Goal: Task Accomplishment & Management: Manage account settings

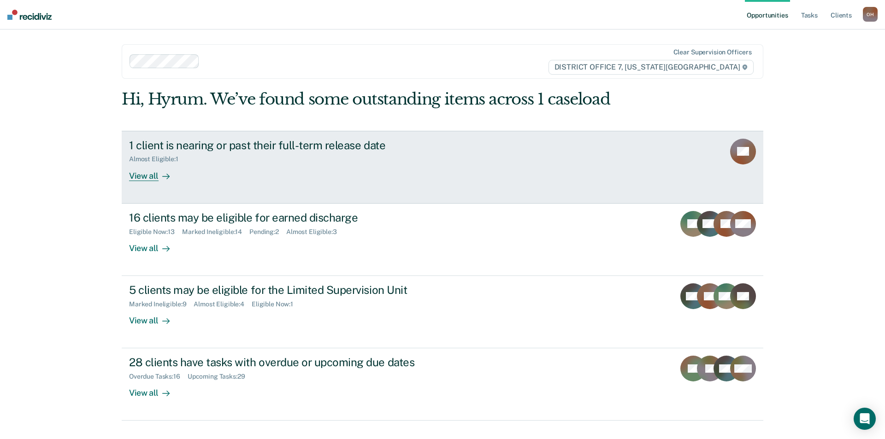
click at [303, 173] on div "1 client is nearing or past their full-term release date Almost Eligible : 1 Vi…" at bounding box center [302, 160] width 346 height 42
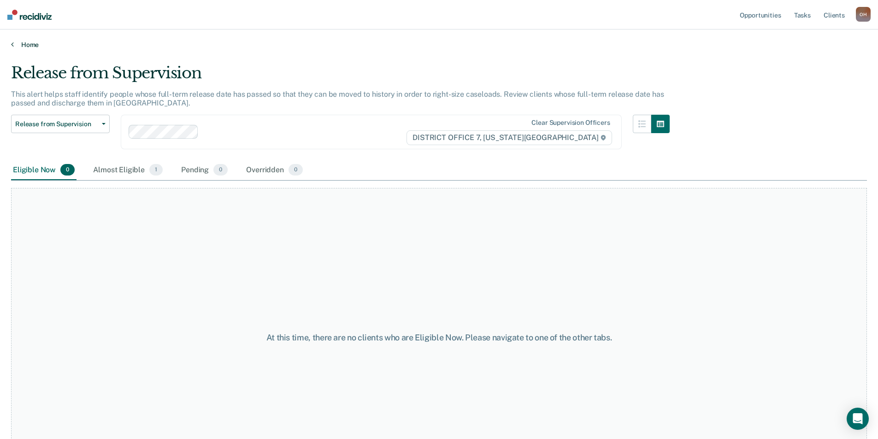
click at [29, 45] on link "Home" at bounding box center [439, 45] width 856 height 8
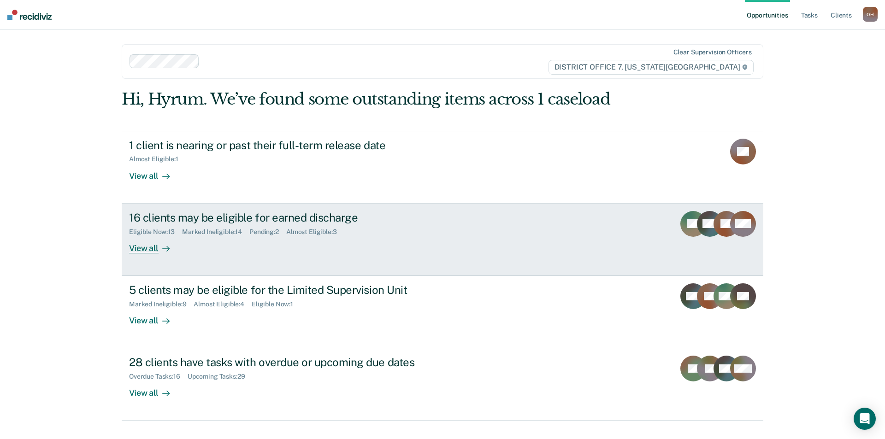
click at [278, 229] on div "Pending : 2" at bounding box center [267, 232] width 37 height 8
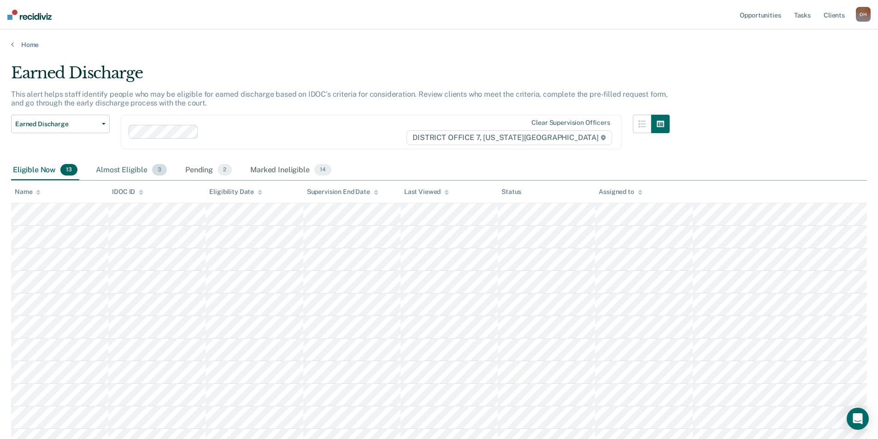
click at [126, 176] on div "Almost Eligible 3" at bounding box center [131, 170] width 75 height 20
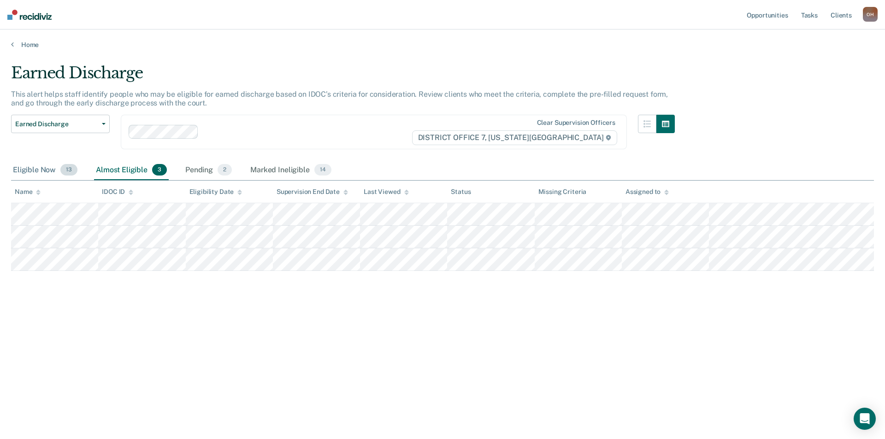
click at [33, 171] on div "Eligible Now 13" at bounding box center [45, 170] width 68 height 20
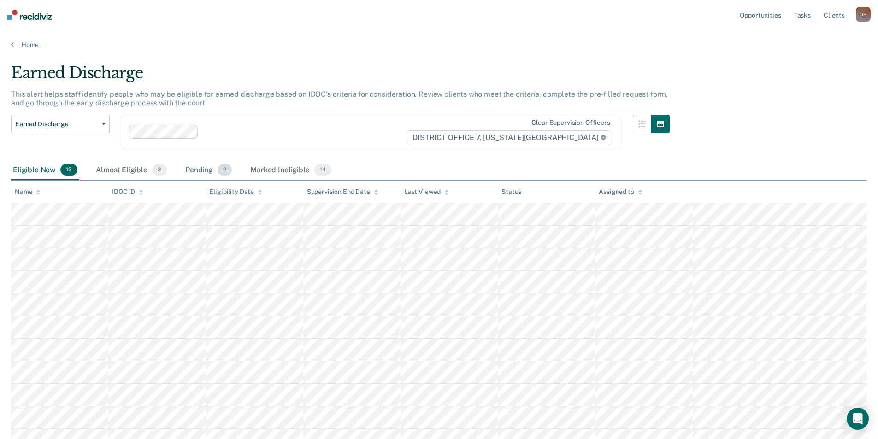
click at [197, 167] on div "Pending 2" at bounding box center [209, 170] width 50 height 20
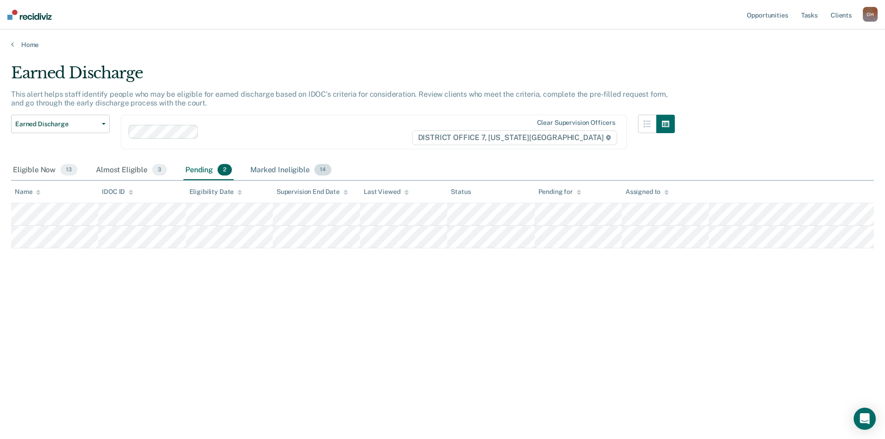
click at [276, 170] on div "Marked Ineligible 14" at bounding box center [291, 170] width 84 height 20
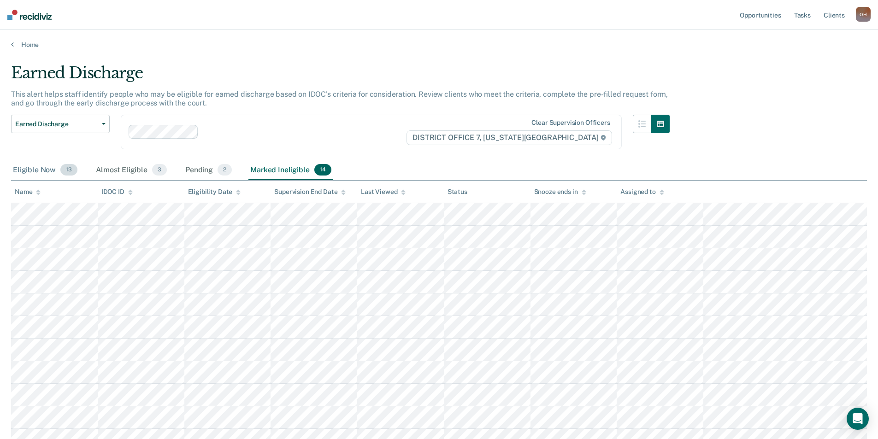
click at [56, 166] on div "Eligible Now 13" at bounding box center [45, 170] width 68 height 20
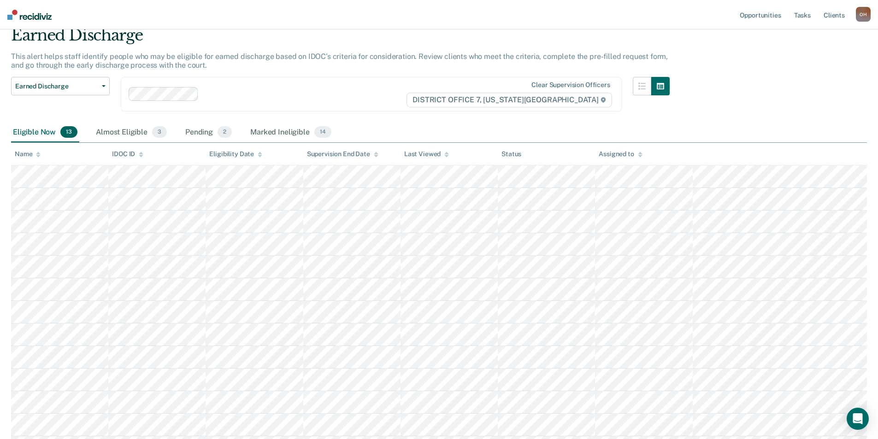
scroll to position [58, 0]
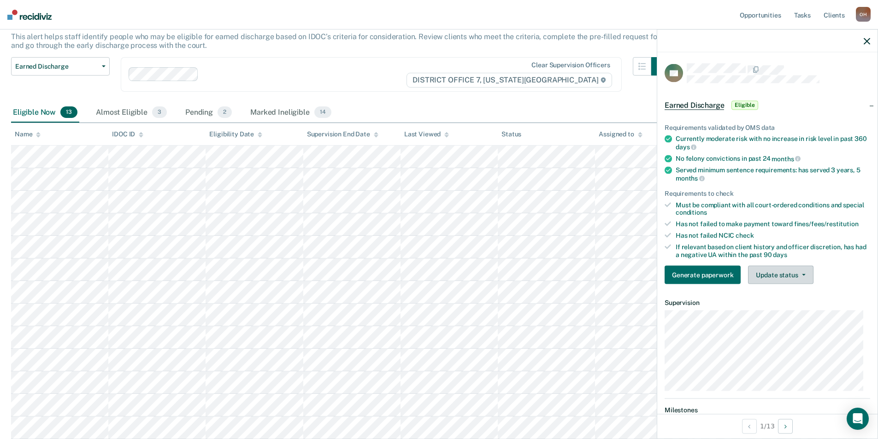
click at [787, 279] on button "Update status" at bounding box center [780, 275] width 65 height 18
click at [787, 316] on button "Mark Ineligible" at bounding box center [792, 312] width 89 height 15
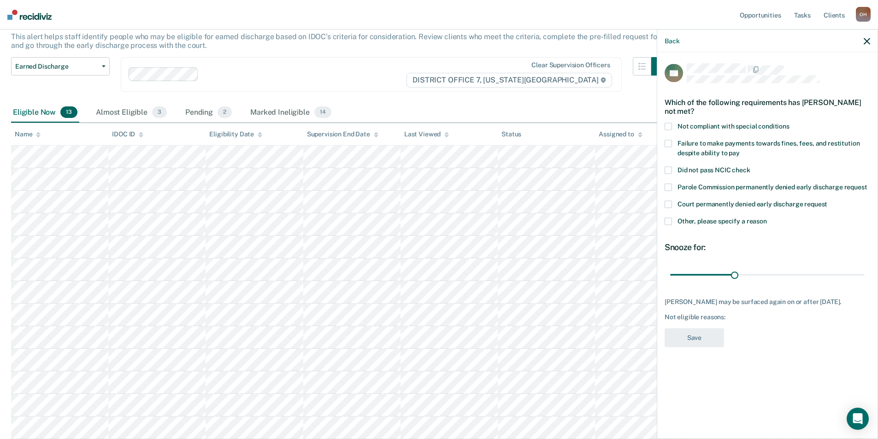
click at [688, 127] on span "Not compliant with special conditions" at bounding box center [734, 126] width 112 height 7
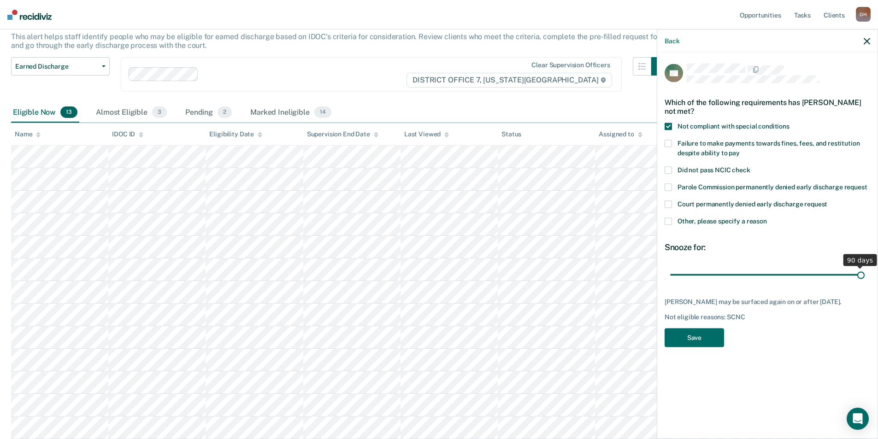
drag, startPoint x: 738, startPoint y: 273, endPoint x: 921, endPoint y: 275, distance: 183.1
type input "90"
click at [865, 275] on input "range" at bounding box center [767, 275] width 195 height 16
click at [715, 347] on button "Save" at bounding box center [694, 338] width 59 height 19
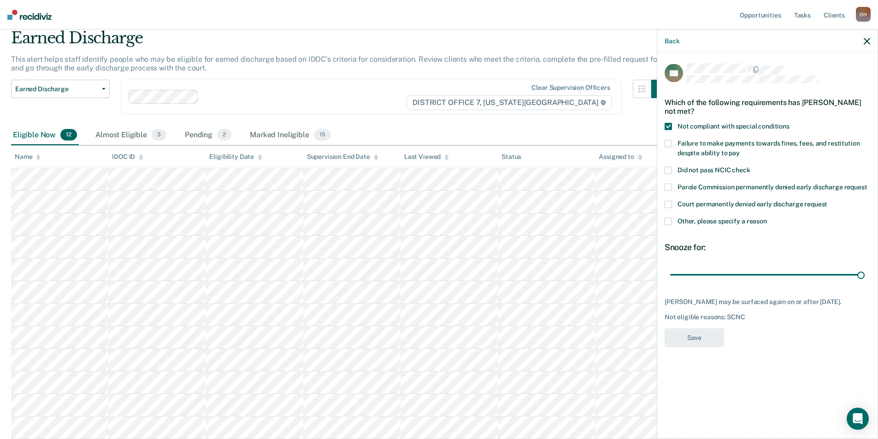
scroll to position [35, 0]
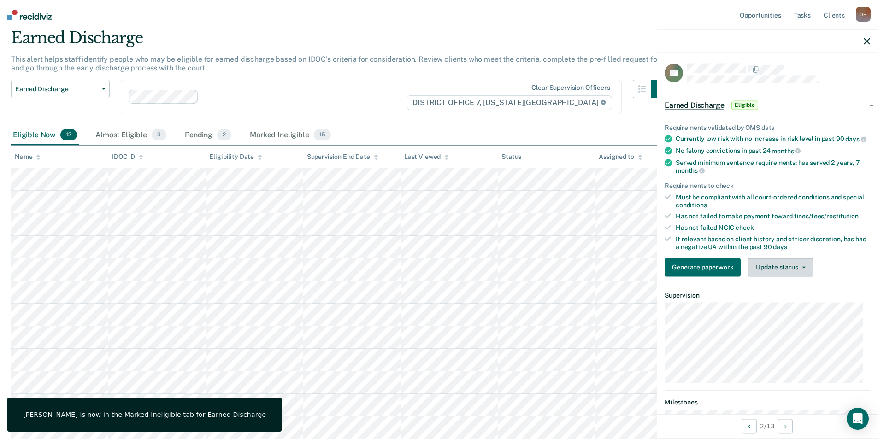
click at [778, 265] on button "Update status" at bounding box center [780, 267] width 65 height 18
click at [786, 308] on button "Mark Ineligible" at bounding box center [792, 304] width 89 height 15
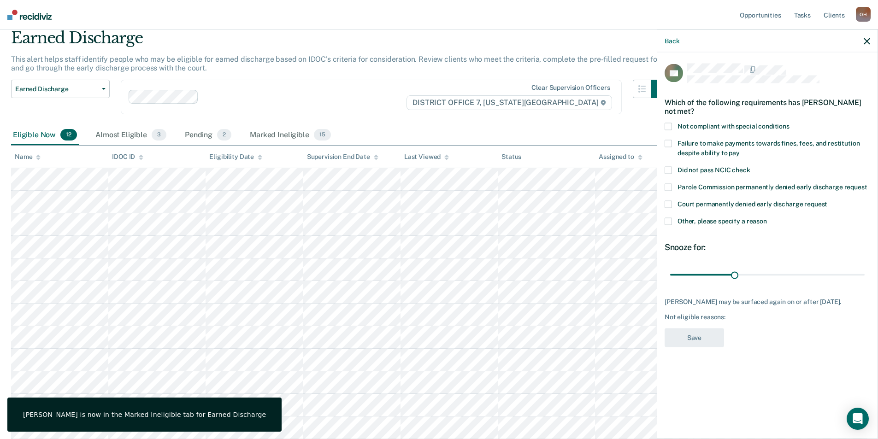
click at [677, 124] on label "Not compliant with special conditions" at bounding box center [768, 128] width 206 height 10
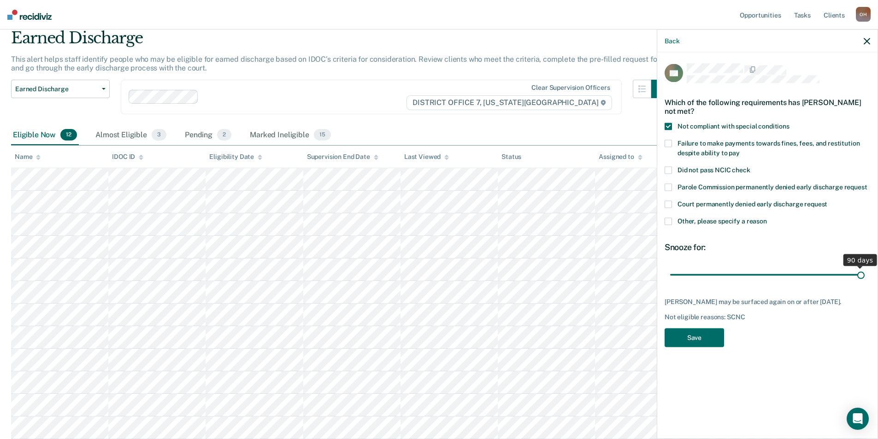
drag, startPoint x: 740, startPoint y: 273, endPoint x: 925, endPoint y: 272, distance: 184.9
type input "90"
click at [865, 272] on input "range" at bounding box center [767, 275] width 195 height 16
click at [682, 348] on button "Save" at bounding box center [694, 338] width 59 height 19
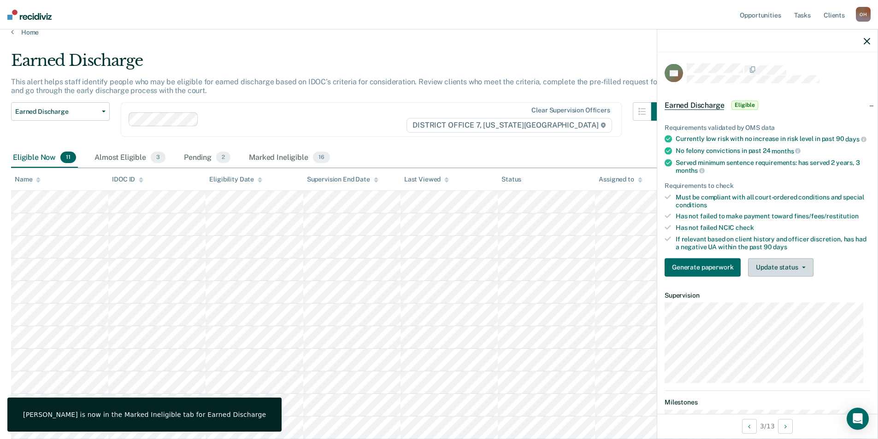
click at [795, 268] on button "Update status" at bounding box center [780, 267] width 65 height 18
click at [780, 312] on button "Mark Ineligible" at bounding box center [792, 304] width 89 height 15
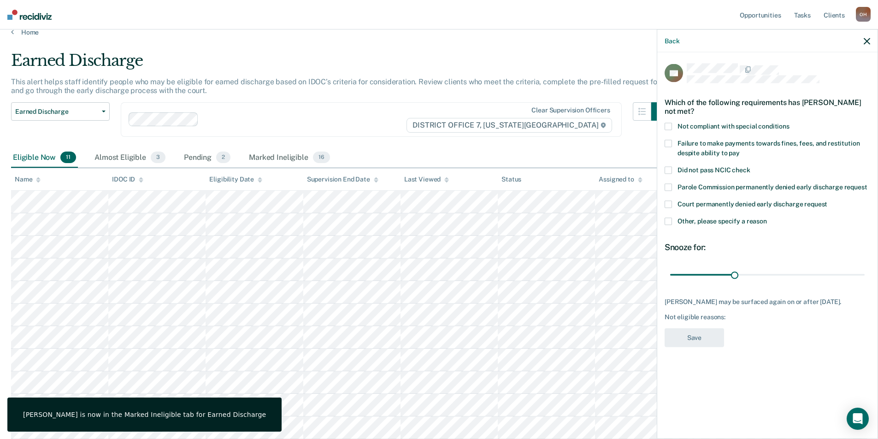
click at [711, 127] on span "Not compliant with special conditions" at bounding box center [734, 126] width 112 height 7
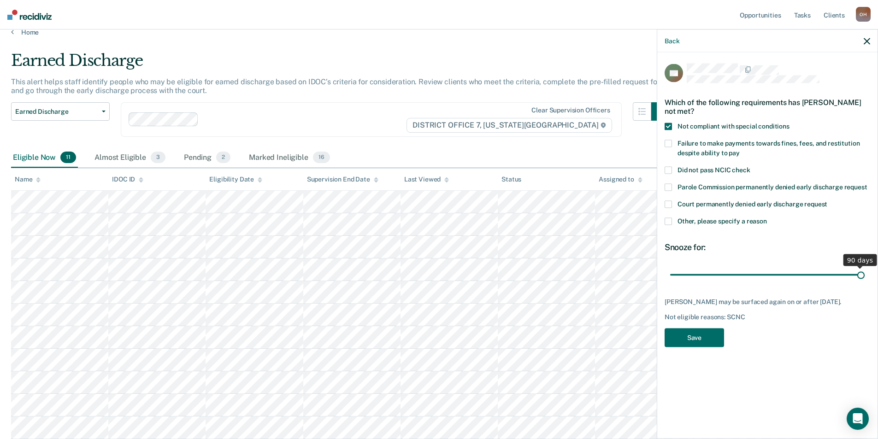
drag, startPoint x: 736, startPoint y: 273, endPoint x: 921, endPoint y: 278, distance: 184.5
type input "90"
click at [865, 278] on input "range" at bounding box center [767, 275] width 195 height 16
click at [702, 332] on button "Save" at bounding box center [694, 338] width 59 height 19
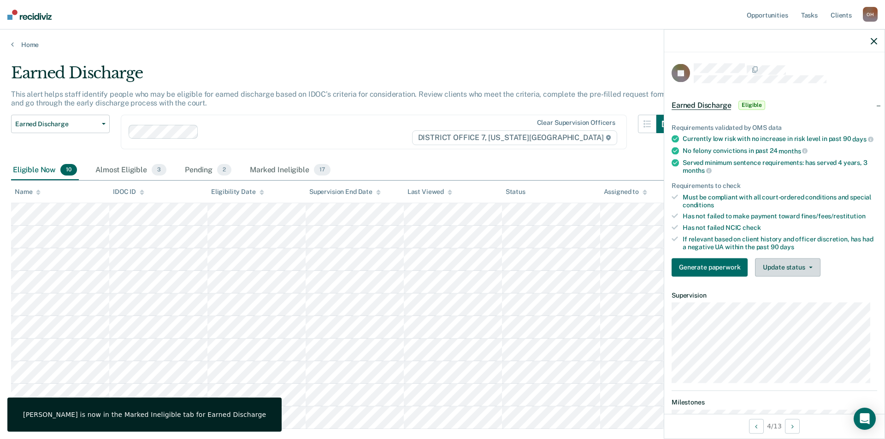
click at [770, 274] on button "Update status" at bounding box center [787, 267] width 65 height 18
click at [780, 312] on button "Mark Ineligible" at bounding box center [799, 304] width 89 height 15
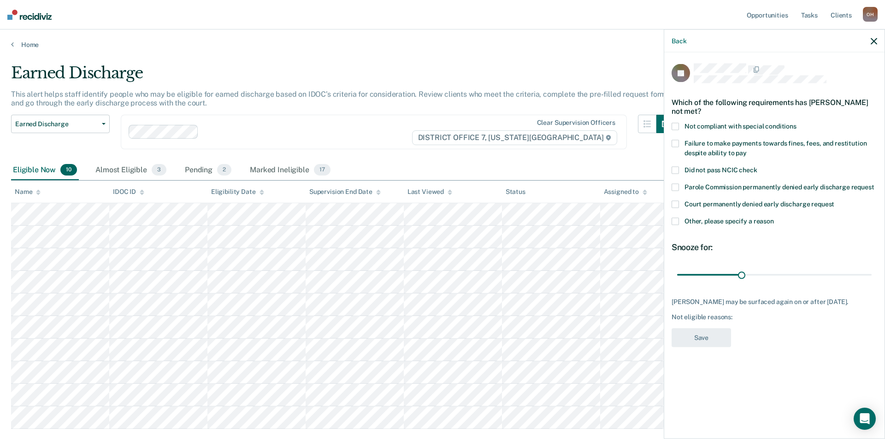
click at [685, 128] on span "Not compliant with special conditions" at bounding box center [741, 126] width 112 height 7
drag, startPoint x: 744, startPoint y: 275, endPoint x: 774, endPoint y: 281, distance: 30.7
type input "45"
click at [774, 281] on input "range" at bounding box center [774, 275] width 195 height 16
click at [685, 335] on button "Save" at bounding box center [701, 338] width 59 height 19
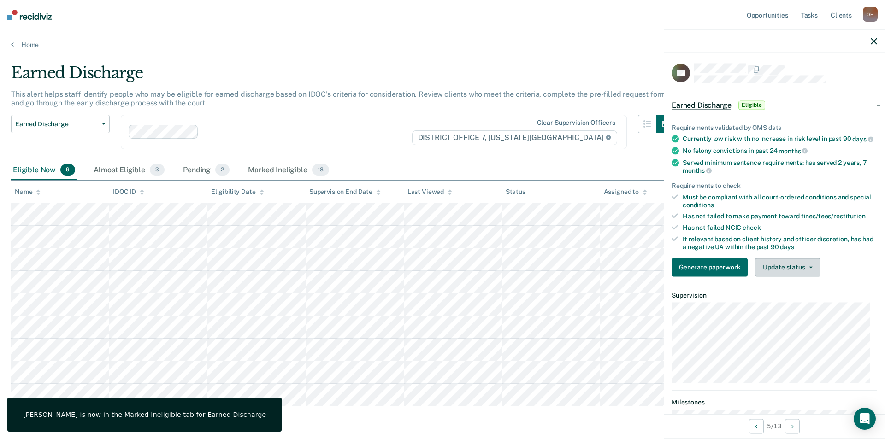
click at [810, 268] on icon "button" at bounding box center [811, 268] width 4 height 2
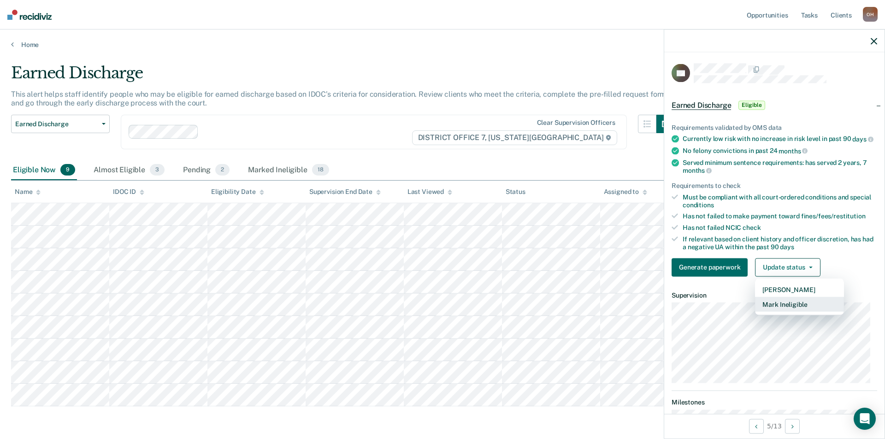
click at [797, 306] on button "Mark Ineligible" at bounding box center [799, 304] width 89 height 15
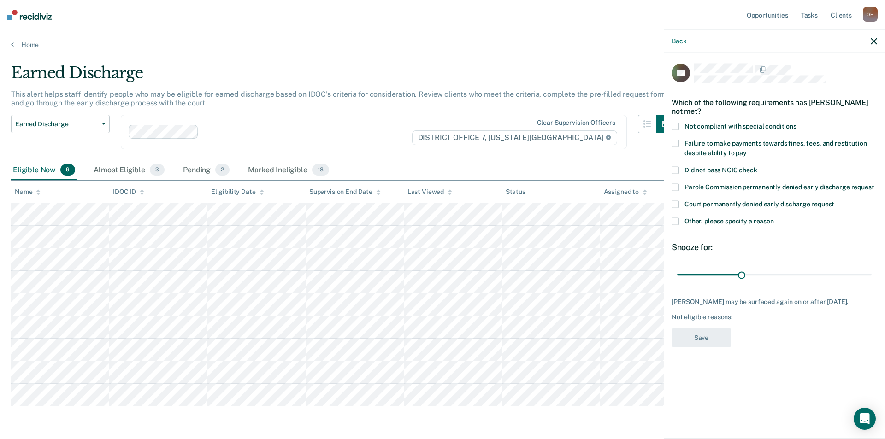
click at [689, 130] on label "Not compliant with special conditions" at bounding box center [775, 128] width 206 height 10
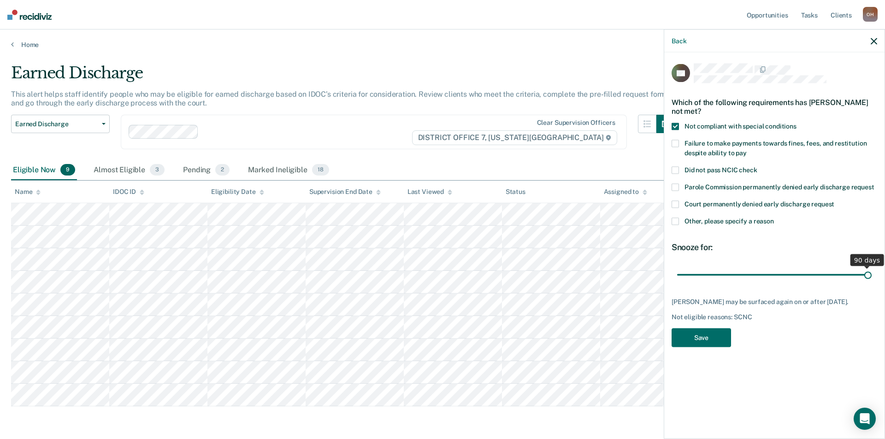
drag, startPoint x: 738, startPoint y: 273, endPoint x: 889, endPoint y: 268, distance: 151.3
type input "90"
click at [872, 268] on input "range" at bounding box center [774, 275] width 195 height 16
click at [706, 344] on button "Save" at bounding box center [701, 338] width 59 height 19
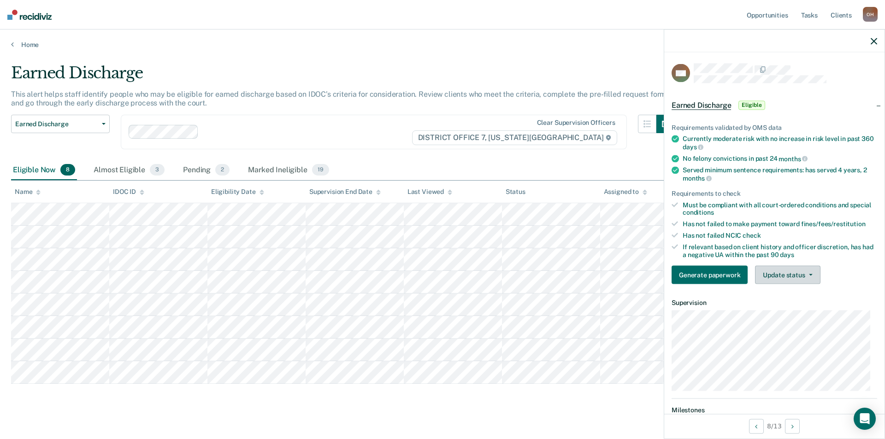
click at [796, 274] on button "Update status" at bounding box center [787, 275] width 65 height 18
click at [785, 310] on button "Mark Ineligible" at bounding box center [799, 312] width 89 height 15
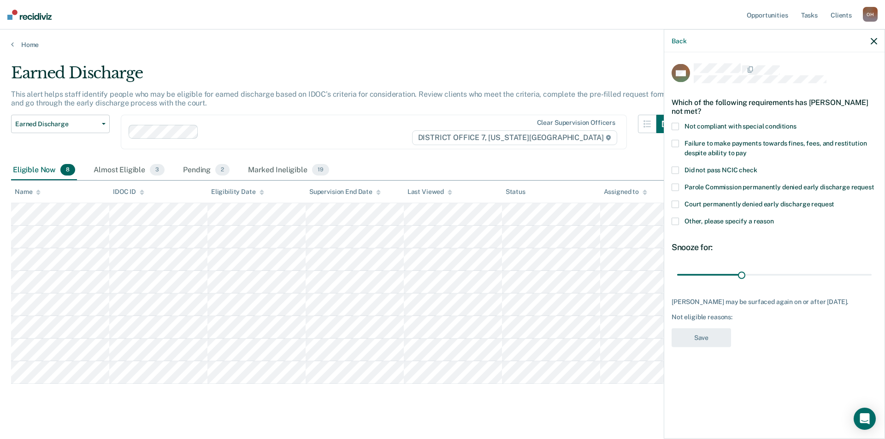
click at [727, 128] on span "Not compliant with special conditions" at bounding box center [741, 126] width 112 height 7
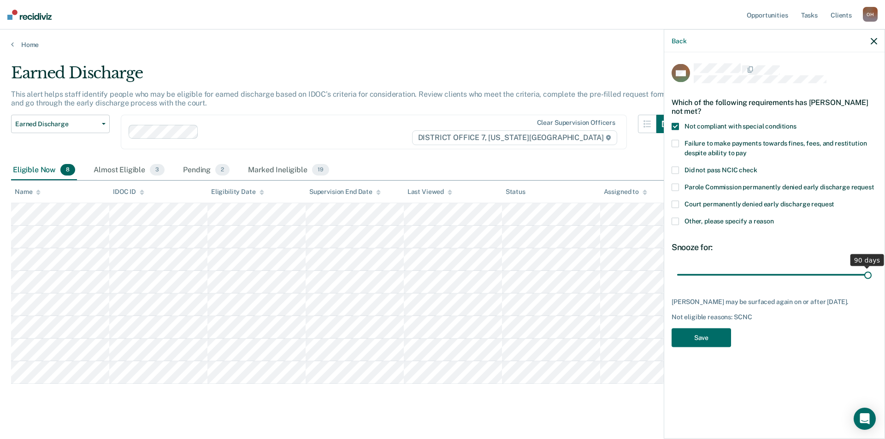
drag, startPoint x: 741, startPoint y: 276, endPoint x: 937, endPoint y: 265, distance: 196.3
type input "90"
click at [872, 267] on input "range" at bounding box center [774, 275] width 195 height 16
click at [692, 344] on button "Save" at bounding box center [701, 338] width 59 height 19
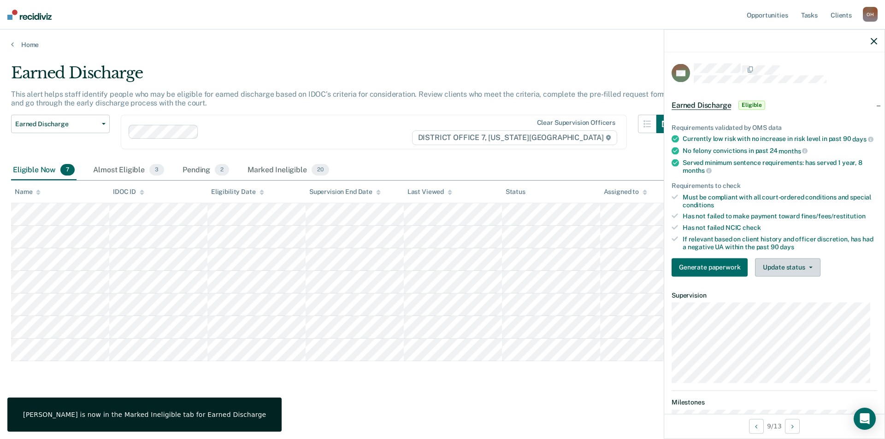
click at [809, 277] on button "Update status" at bounding box center [787, 267] width 65 height 18
click at [797, 307] on button "Mark Ineligible" at bounding box center [799, 304] width 89 height 15
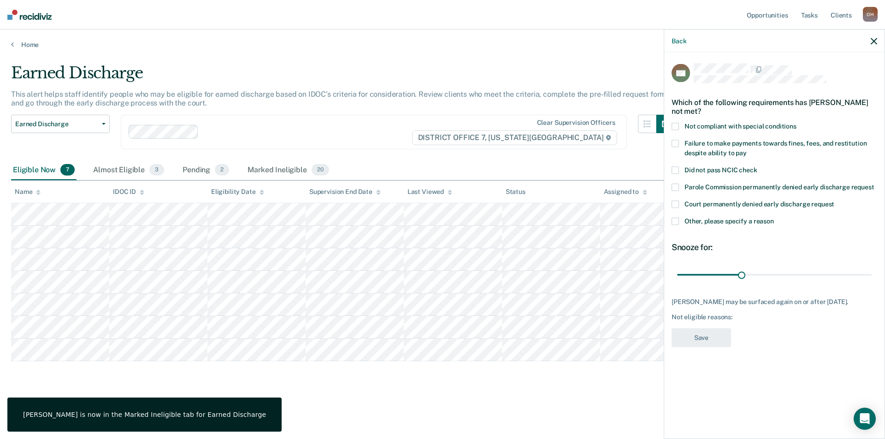
click at [705, 141] on span "Failure to make payments towards fines, fees, and restitution despite ability t…" at bounding box center [776, 148] width 182 height 17
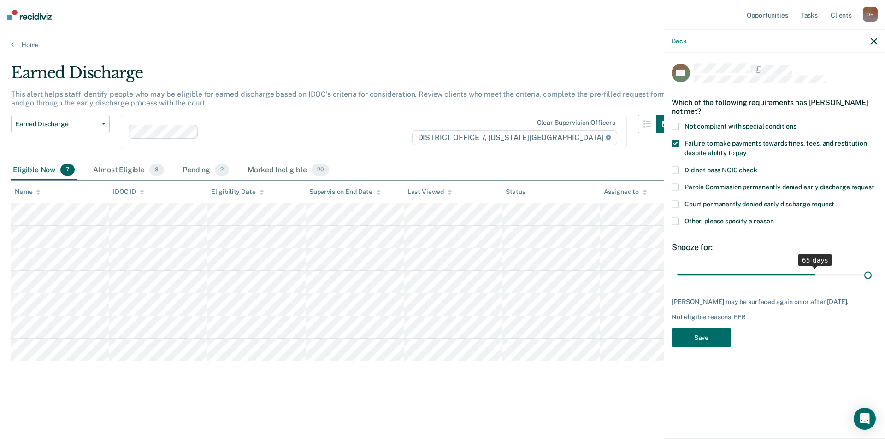
drag, startPoint x: 742, startPoint y: 276, endPoint x: 905, endPoint y: 271, distance: 162.9
type input "90"
click at [872, 271] on input "range" at bounding box center [774, 275] width 195 height 16
click at [703, 334] on button "Save" at bounding box center [701, 338] width 59 height 19
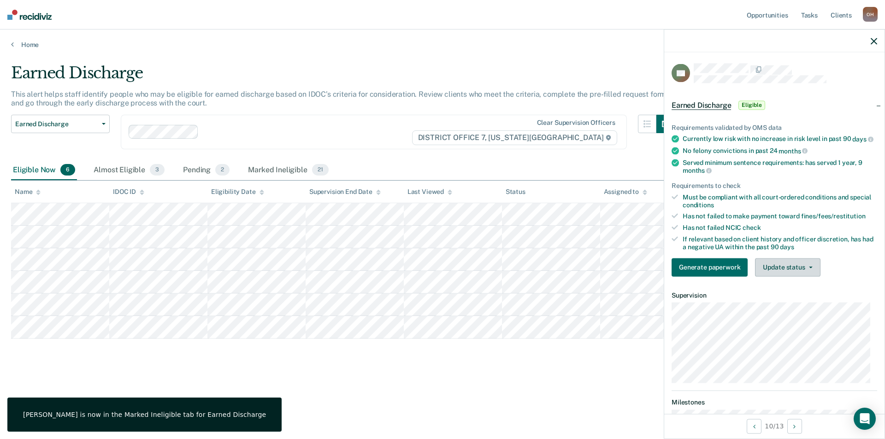
click at [776, 274] on button "Update status" at bounding box center [787, 267] width 65 height 18
click at [780, 312] on button "Mark Ineligible" at bounding box center [799, 304] width 89 height 15
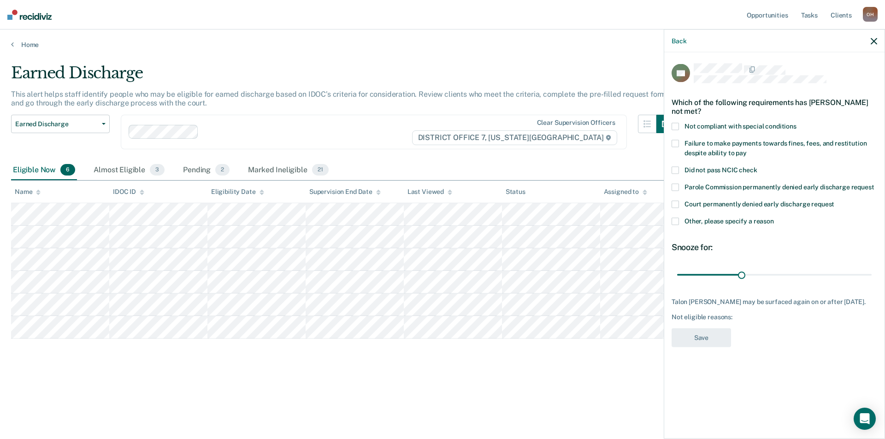
click at [711, 129] on span "Not compliant with special conditions" at bounding box center [741, 126] width 112 height 7
drag, startPoint x: 738, startPoint y: 279, endPoint x: 861, endPoint y: 273, distance: 123.3
click at [861, 273] on input "range" at bounding box center [774, 275] width 195 height 16
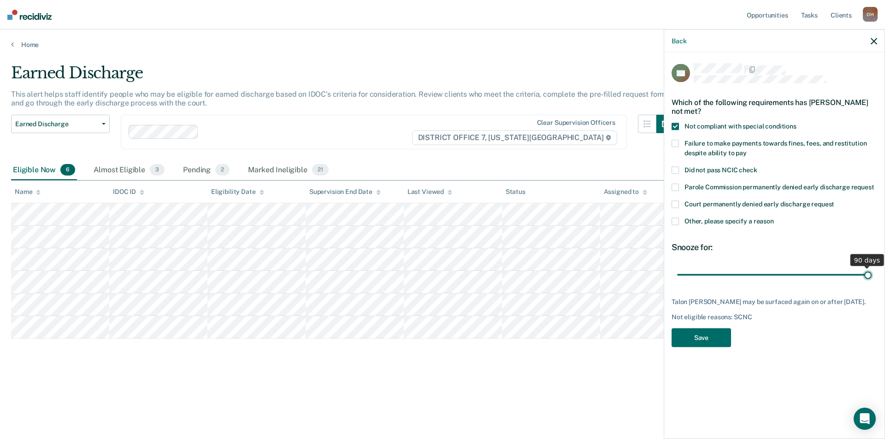
drag, startPoint x: 856, startPoint y: 274, endPoint x: 884, endPoint y: 274, distance: 27.7
type input "90"
click at [872, 274] on input "range" at bounding box center [774, 275] width 195 height 16
click at [727, 344] on button "Save" at bounding box center [701, 338] width 59 height 19
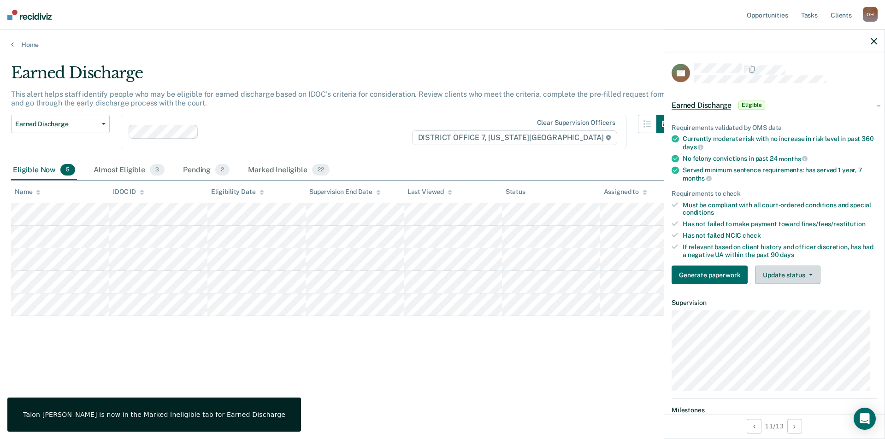
click at [763, 270] on button "Update status" at bounding box center [787, 275] width 65 height 18
click at [782, 310] on button "Mark Ineligible" at bounding box center [799, 312] width 89 height 15
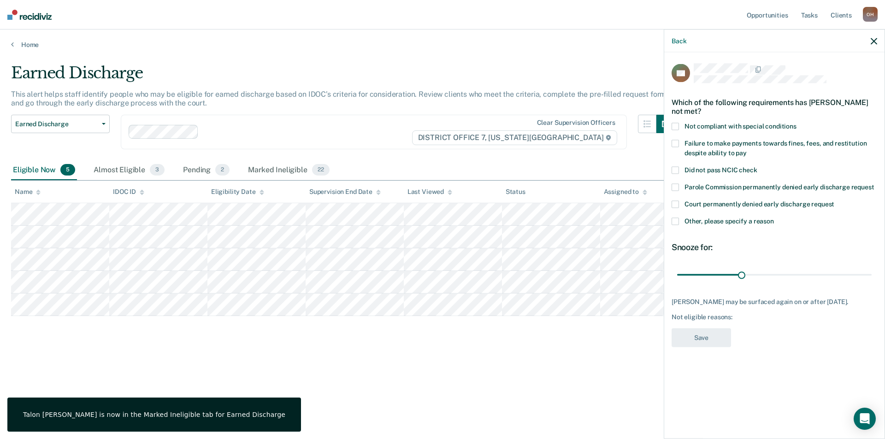
click at [712, 124] on span "Not compliant with special conditions" at bounding box center [741, 126] width 112 height 7
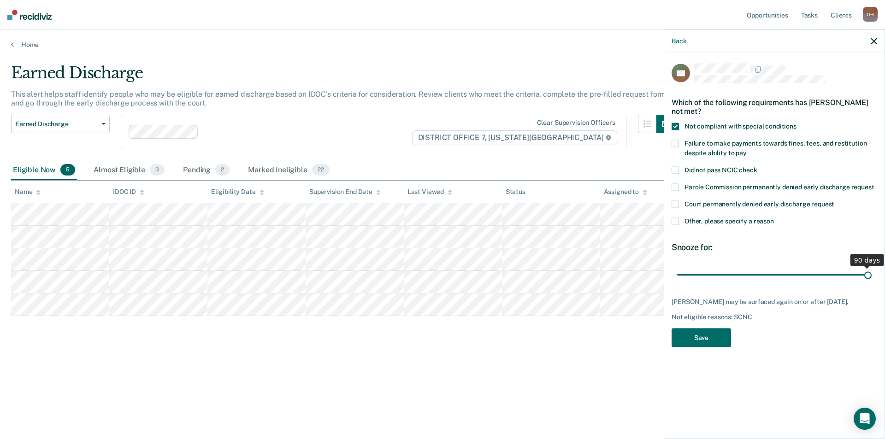
drag, startPoint x: 736, startPoint y: 274, endPoint x: 922, endPoint y: 271, distance: 185.4
type input "90"
click at [872, 271] on input "range" at bounding box center [774, 275] width 195 height 16
click at [694, 338] on button "Save" at bounding box center [701, 338] width 59 height 19
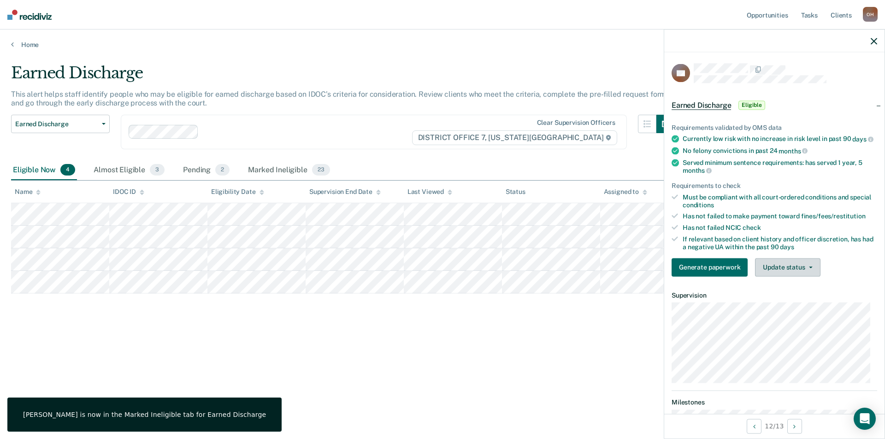
click at [807, 277] on button "Update status" at bounding box center [787, 267] width 65 height 18
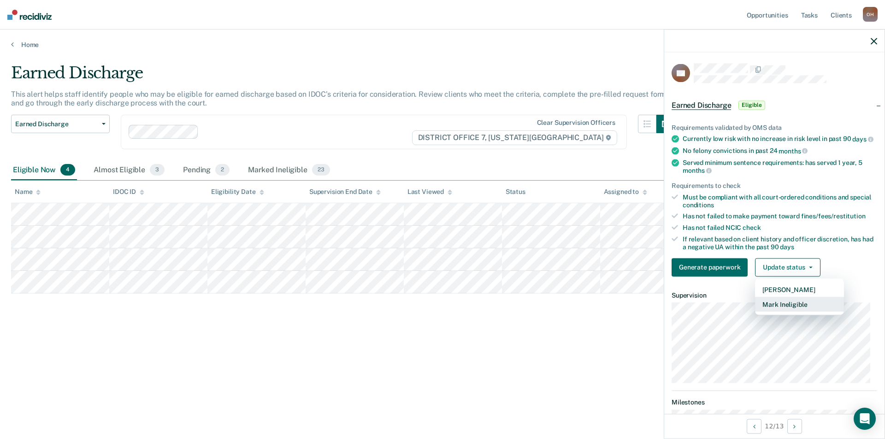
click at [796, 310] on button "Mark Ineligible" at bounding box center [799, 304] width 89 height 15
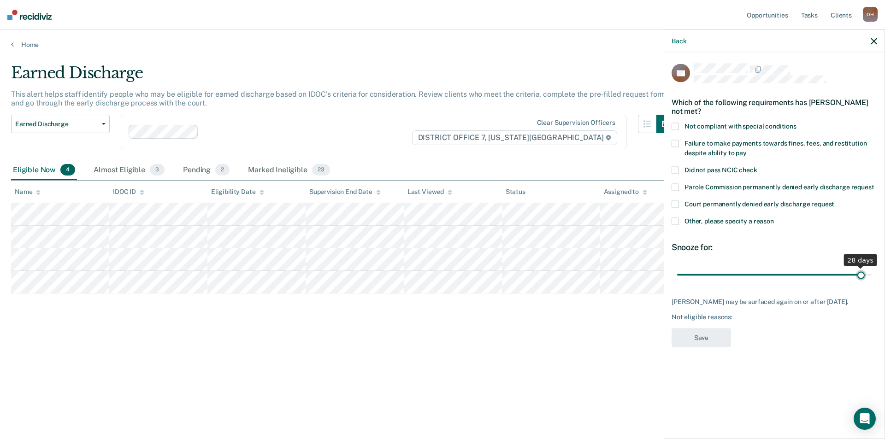
type input "29"
drag, startPoint x: 862, startPoint y: 277, endPoint x: 885, endPoint y: 277, distance: 23.1
click at [872, 277] on input "range" at bounding box center [774, 275] width 195 height 16
click at [695, 146] on span "Failure to make payments towards fines, fees, and restitution despite ability t…" at bounding box center [776, 148] width 182 height 17
click at [717, 334] on button "Save" at bounding box center [701, 338] width 59 height 19
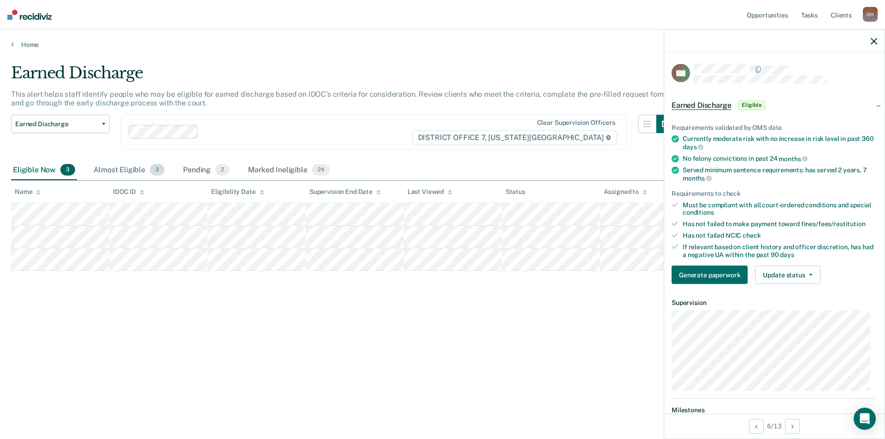
click at [116, 172] on div "Almost Eligible 3" at bounding box center [129, 170] width 75 height 20
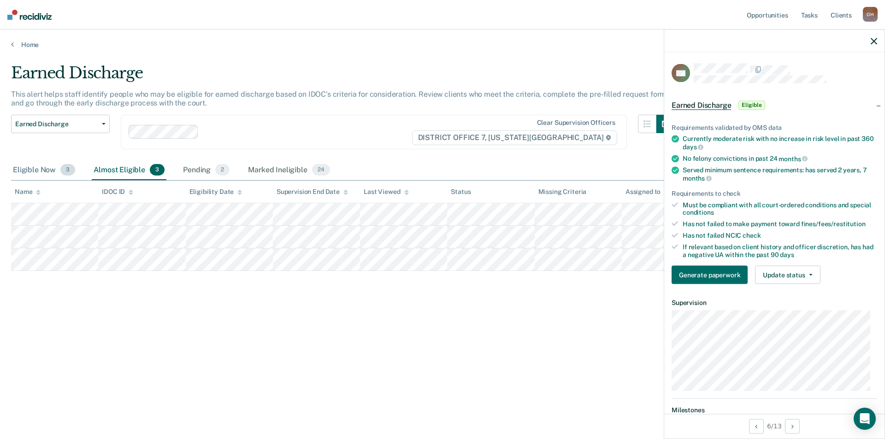
click at [60, 163] on div "Eligible Now 3" at bounding box center [44, 170] width 66 height 20
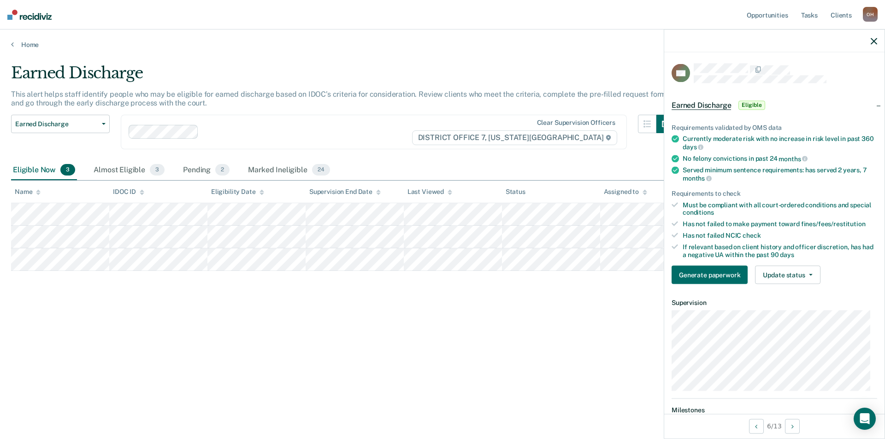
click at [873, 38] on icon "button" at bounding box center [874, 41] width 6 height 6
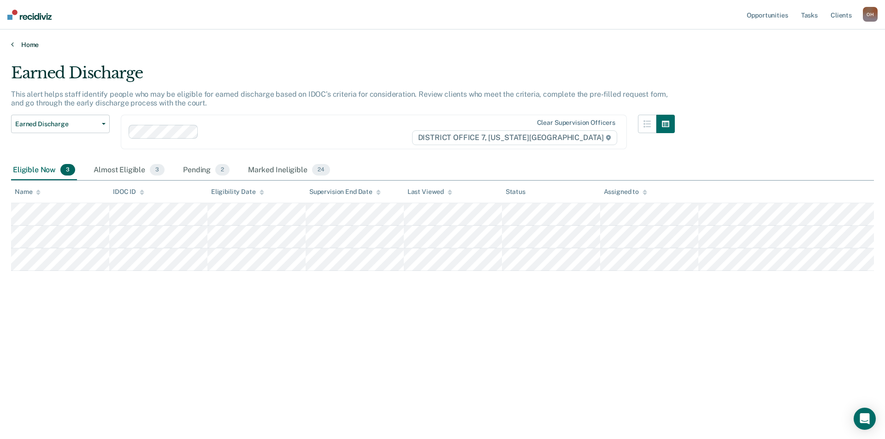
click at [15, 46] on link "Home" at bounding box center [442, 45] width 863 height 8
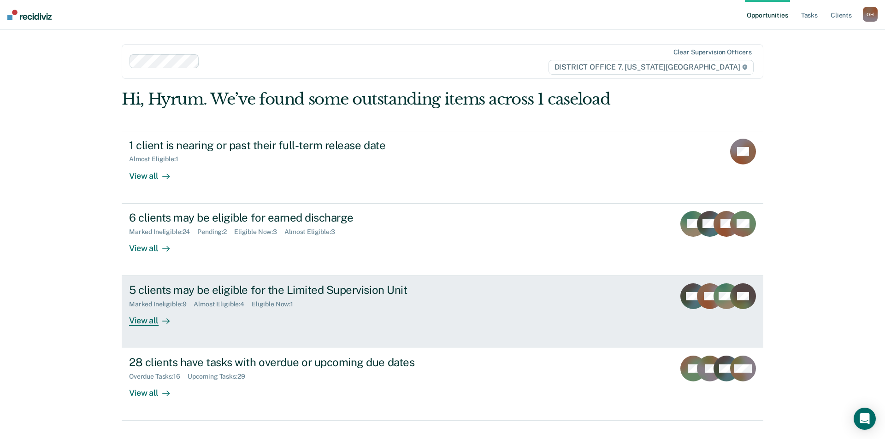
click at [229, 286] on div "5 clients may be eligible for the Limited Supervision Unit" at bounding box center [291, 290] width 324 height 13
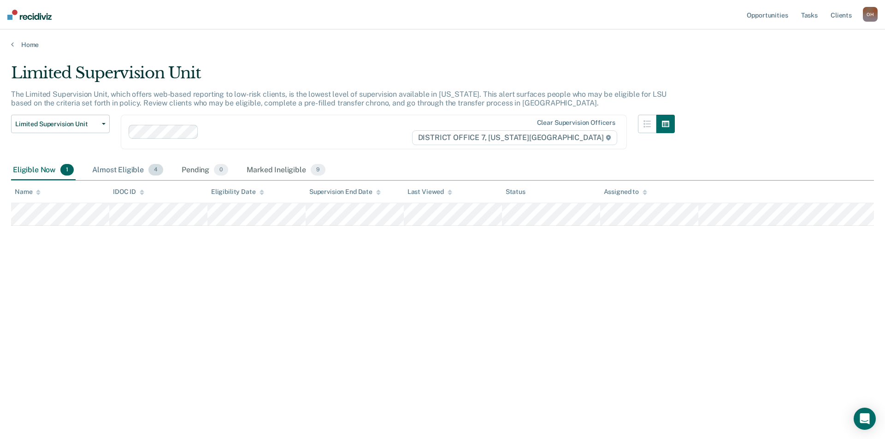
click at [134, 173] on div "Almost Eligible 4" at bounding box center [127, 170] width 75 height 20
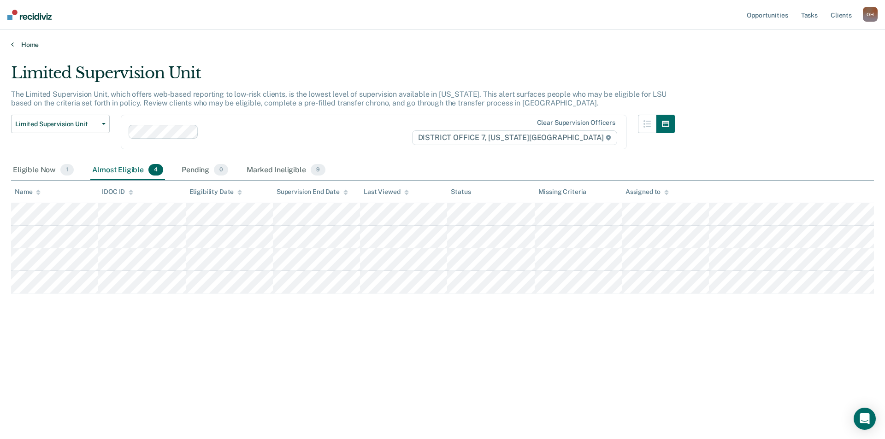
click at [21, 44] on link "Home" at bounding box center [442, 45] width 863 height 8
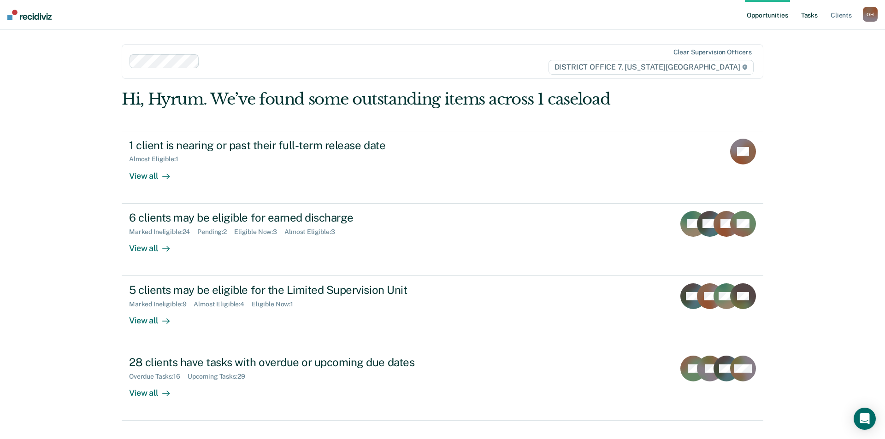
click at [801, 17] on link "Tasks" at bounding box center [810, 15] width 20 height 30
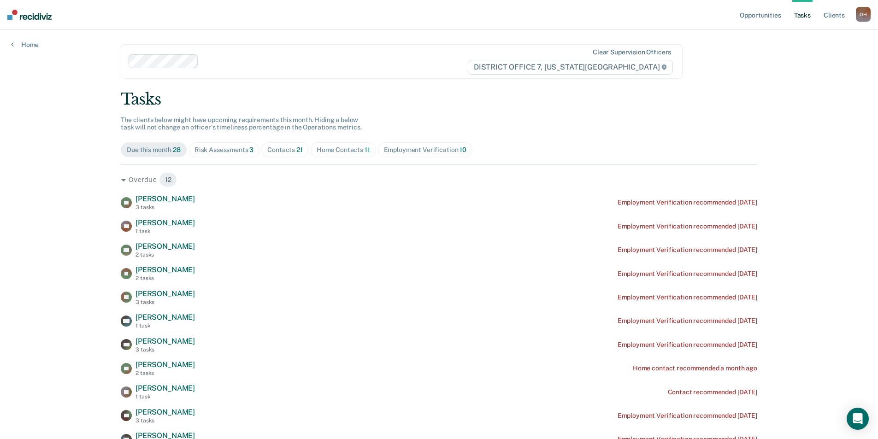
click at [229, 154] on div "Risk Assessments 3" at bounding box center [224, 150] width 59 height 8
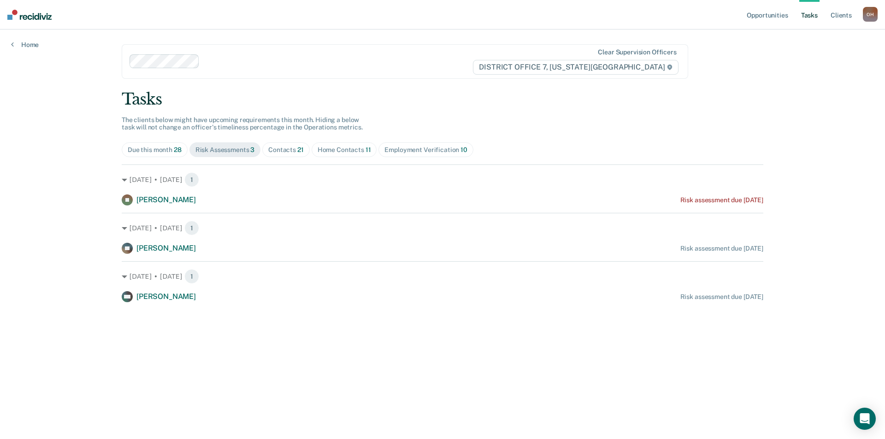
click at [283, 147] on div "Contacts 21" at bounding box center [286, 150] width 36 height 8
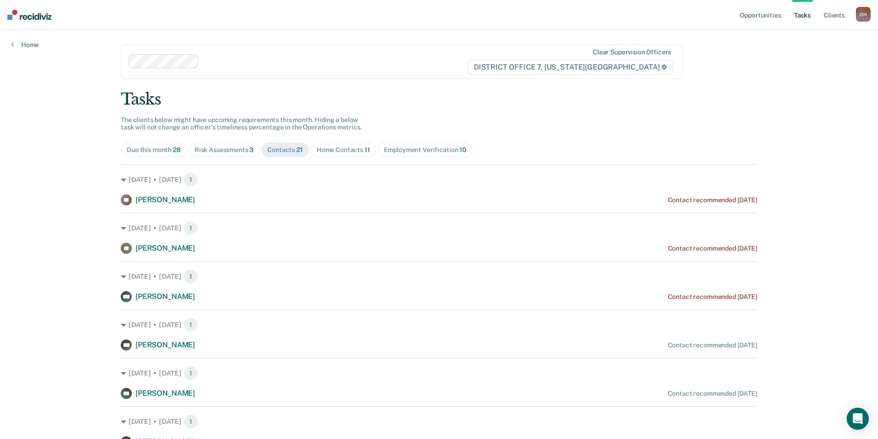
click at [338, 150] on div "Home Contacts 11" at bounding box center [343, 150] width 53 height 8
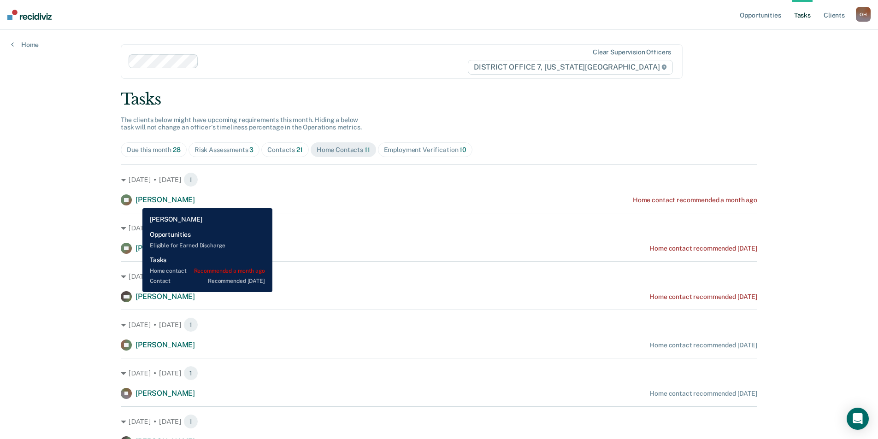
click at [136, 202] on span "[PERSON_NAME]" at bounding box center [165, 200] width 59 height 9
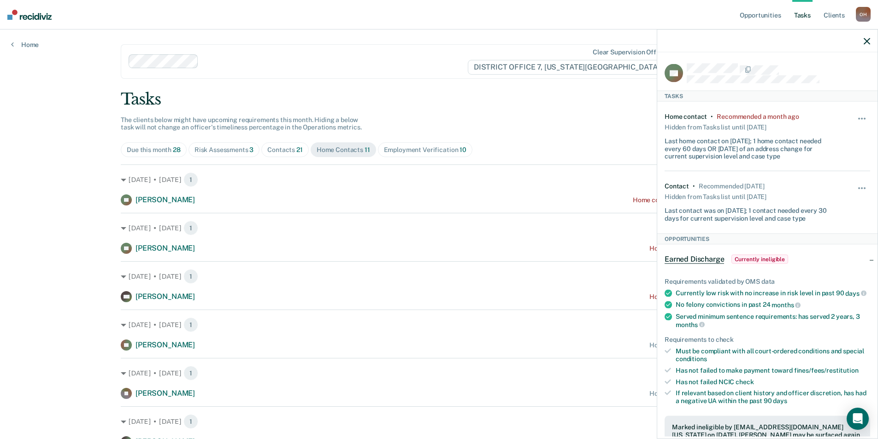
click at [866, 45] on div at bounding box center [768, 41] width 220 height 23
click at [869, 41] on icon "button" at bounding box center [867, 41] width 6 height 6
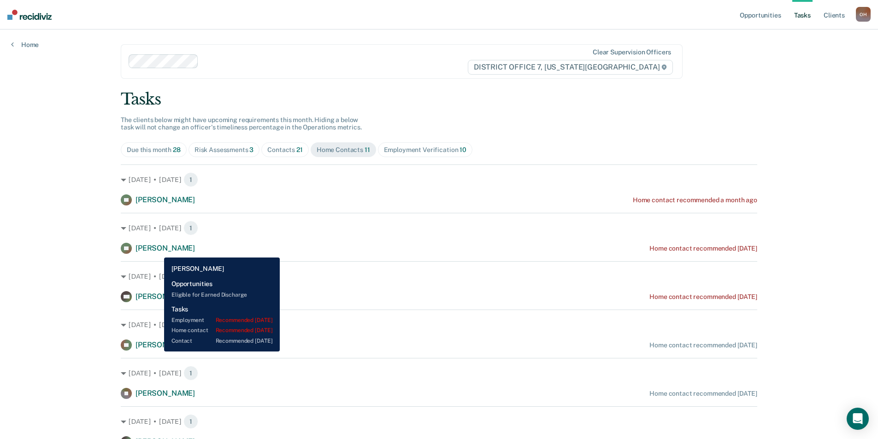
click at [157, 251] on span "[PERSON_NAME]" at bounding box center [165, 248] width 59 height 9
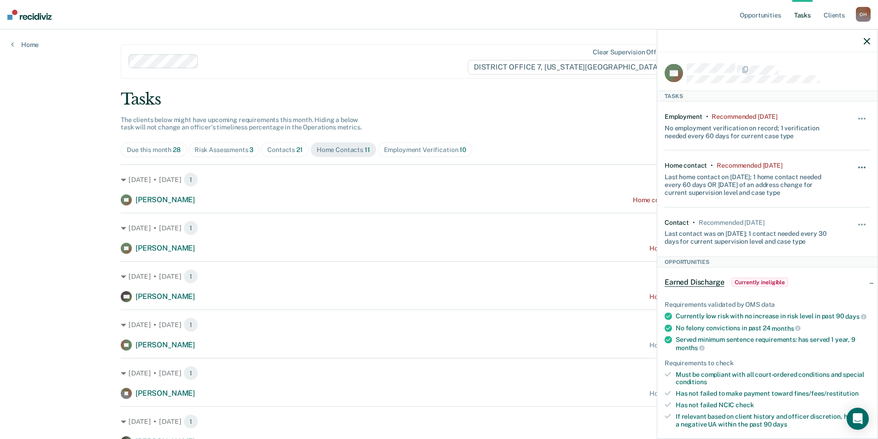
click at [864, 167] on span "button" at bounding box center [865, 168] width 2 height 2
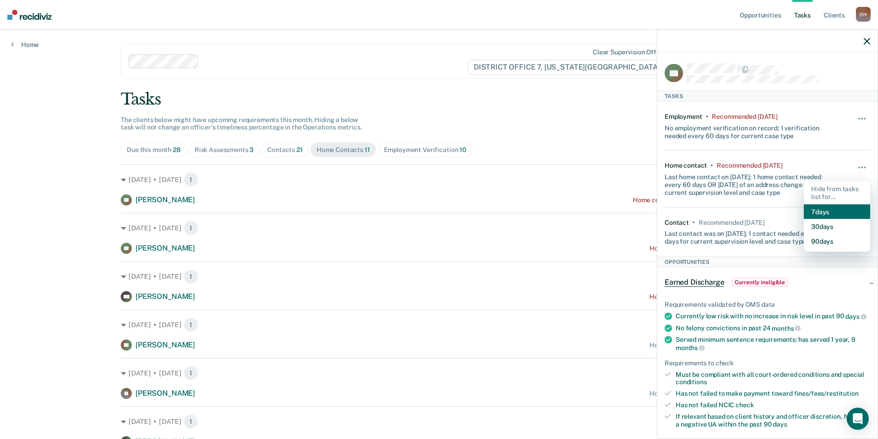
click at [824, 208] on button "7 days" at bounding box center [837, 212] width 66 height 15
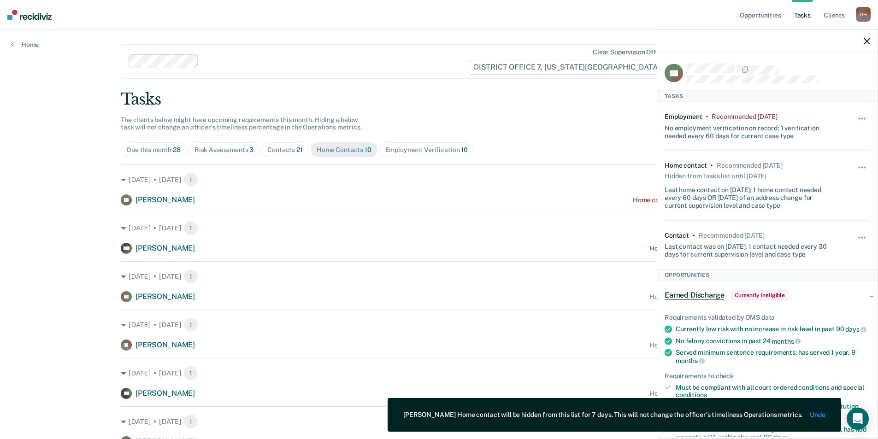
click at [869, 42] on icon "button" at bounding box center [867, 41] width 6 height 6
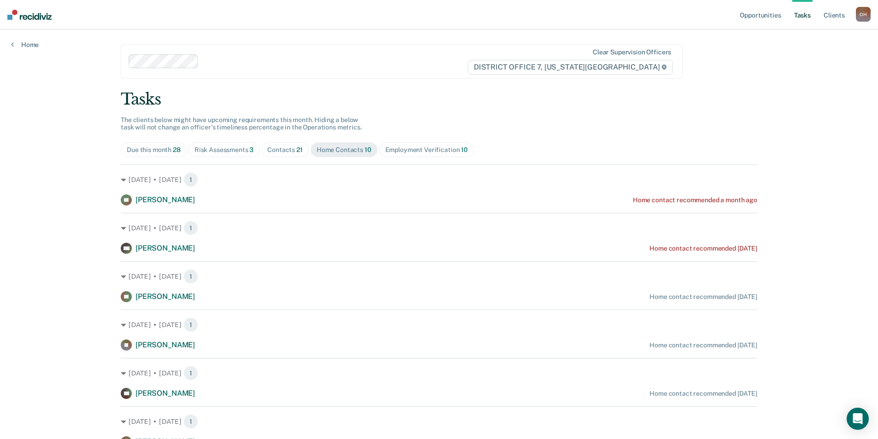
click at [285, 145] on span "Contacts 21" at bounding box center [284, 149] width 47 height 15
click at [242, 148] on div "Risk Assessments 3" at bounding box center [224, 150] width 59 height 8
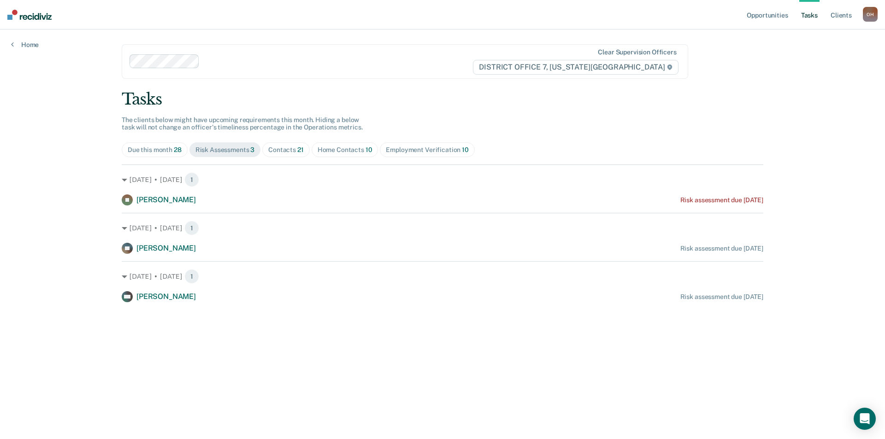
click at [281, 146] on div "Contacts 21" at bounding box center [286, 150] width 36 height 8
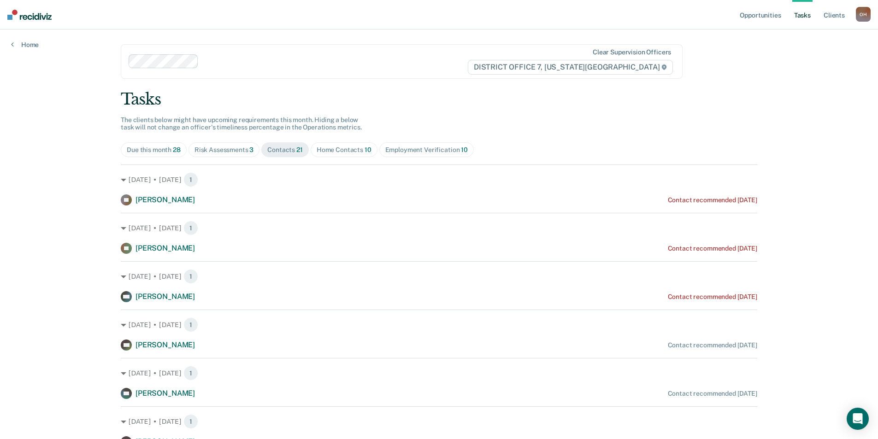
click at [40, 15] on img at bounding box center [29, 15] width 44 height 10
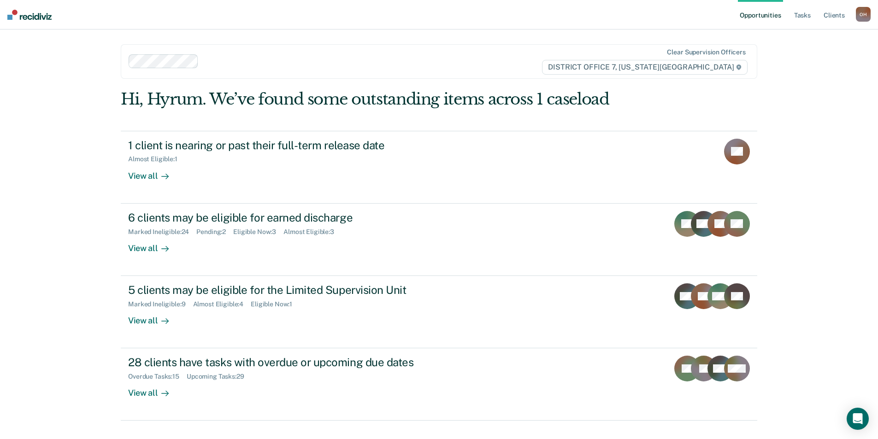
click at [53, 21] on nav "Opportunities Tasks Client s [PERSON_NAME] O H Profile How it works Log Out" at bounding box center [439, 15] width 878 height 30
click at [38, 15] on img at bounding box center [29, 15] width 44 height 10
